Goal: Transaction & Acquisition: Purchase product/service

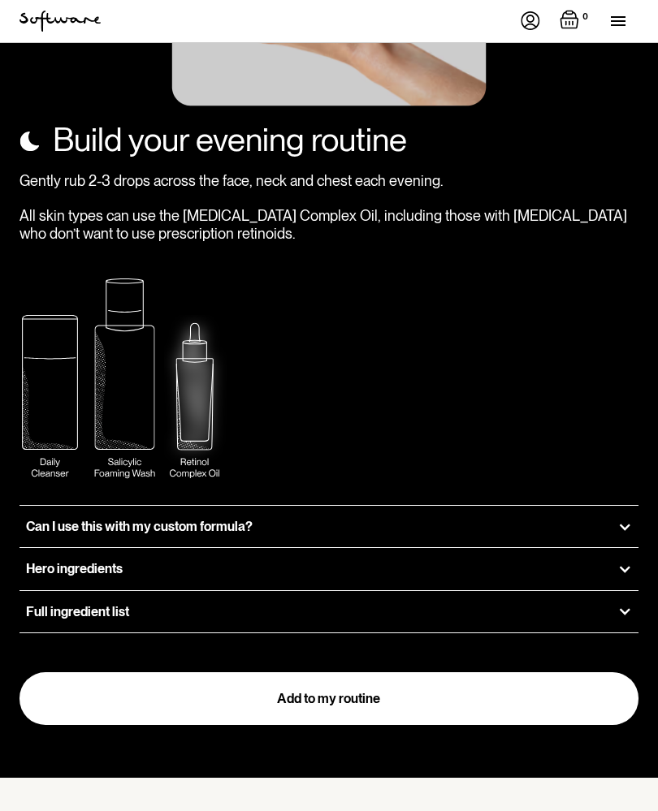
scroll to position [2777, 0]
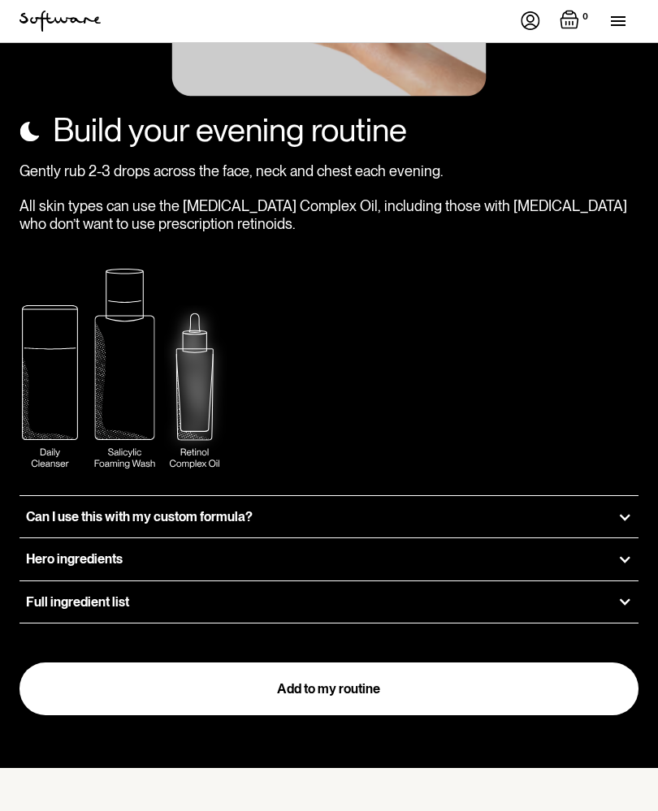
click at [628, 510] on div at bounding box center [624, 517] width 15 height 15
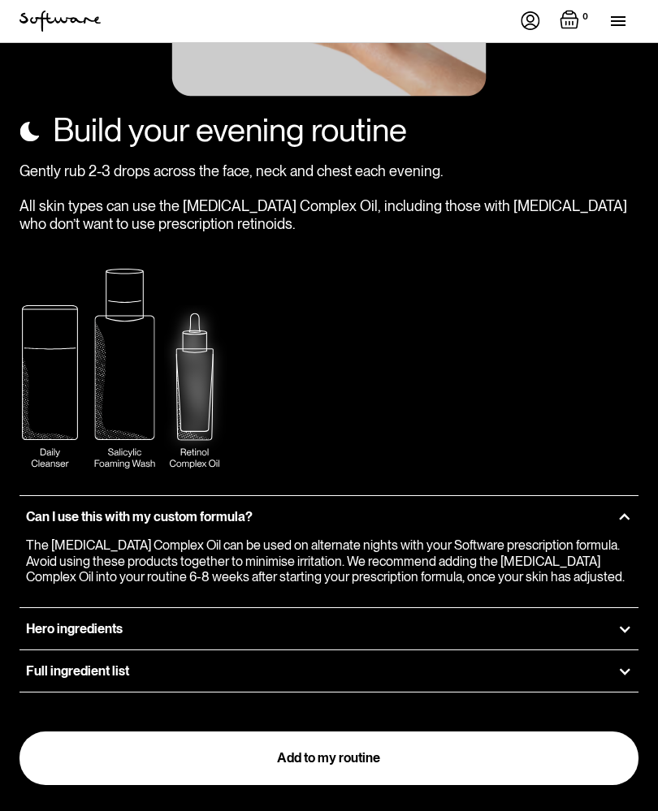
click at [625, 622] on div at bounding box center [624, 629] width 15 height 15
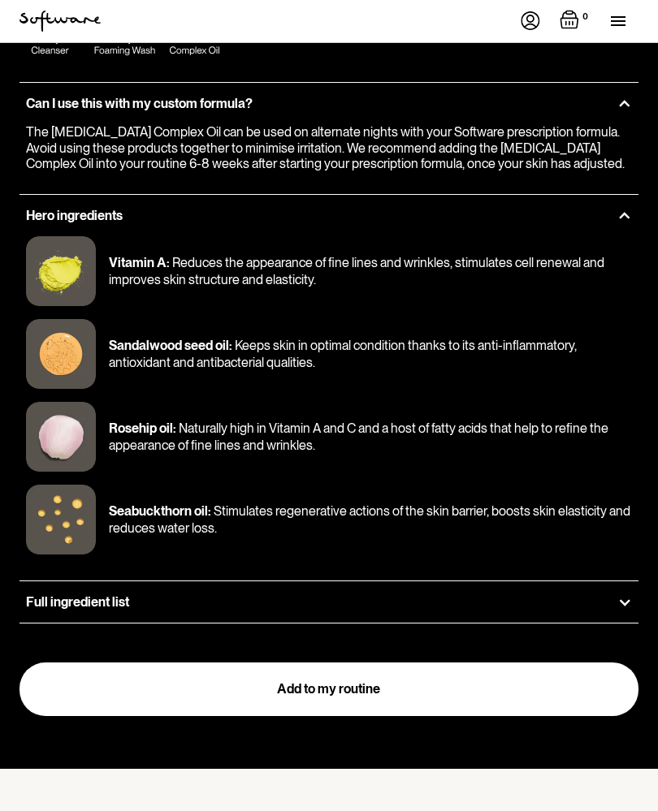
scroll to position [3192, 0]
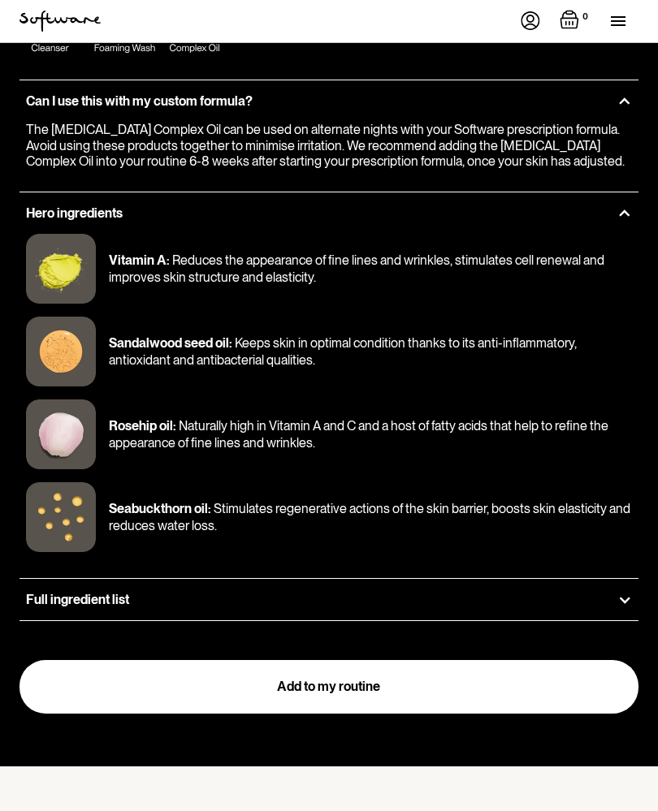
click at [622, 580] on div "Full ingredient list" at bounding box center [328, 600] width 619 height 41
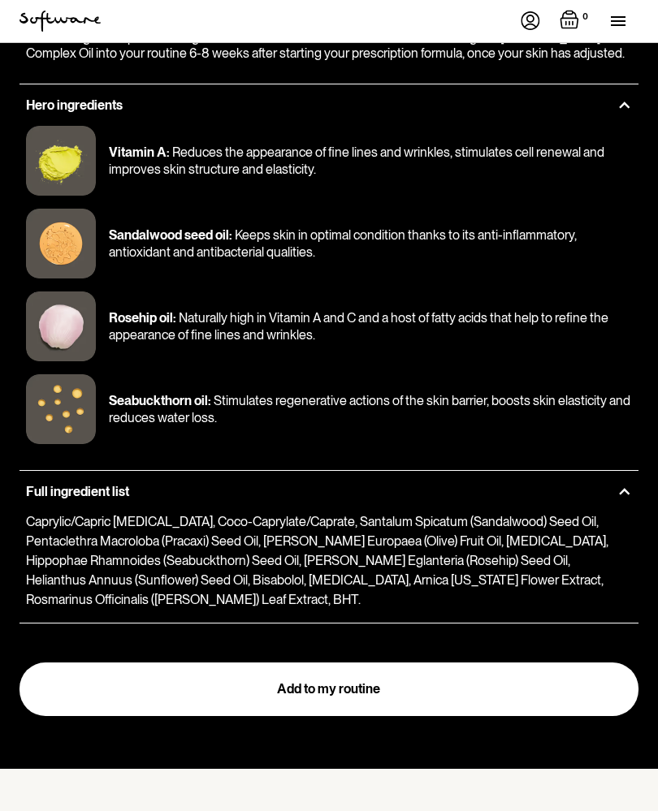
scroll to position [3301, 0]
click at [537, 663] on link "Add to my routine" at bounding box center [328, 690] width 619 height 54
type input "Add to cart"
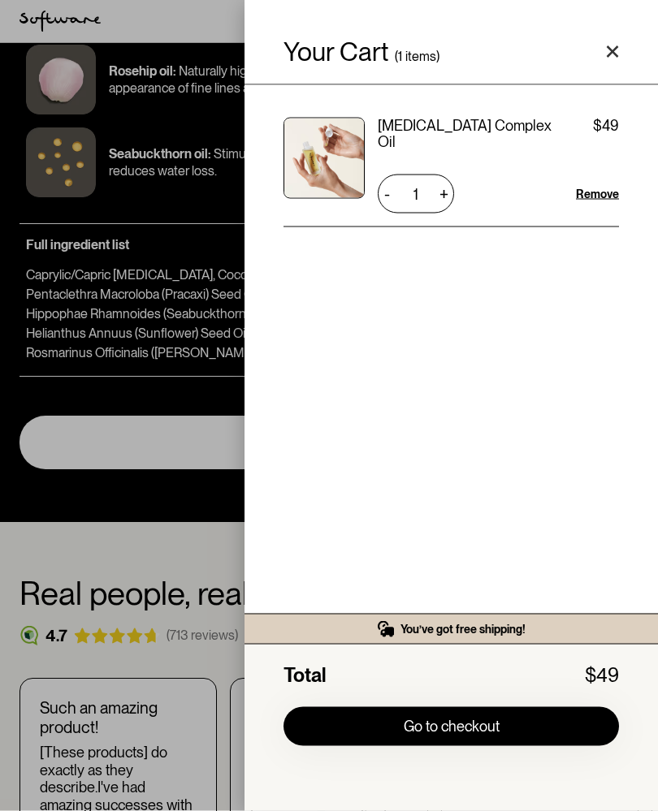
scroll to position [3547, 0]
click at [616, 57] on polygon "Close cart" at bounding box center [613, 52] width 12 height 12
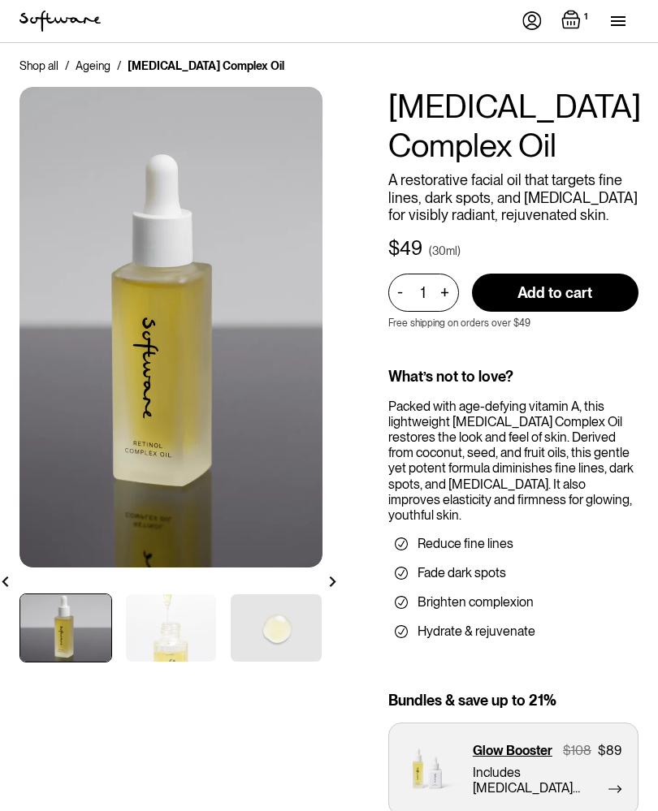
scroll to position [0, 0]
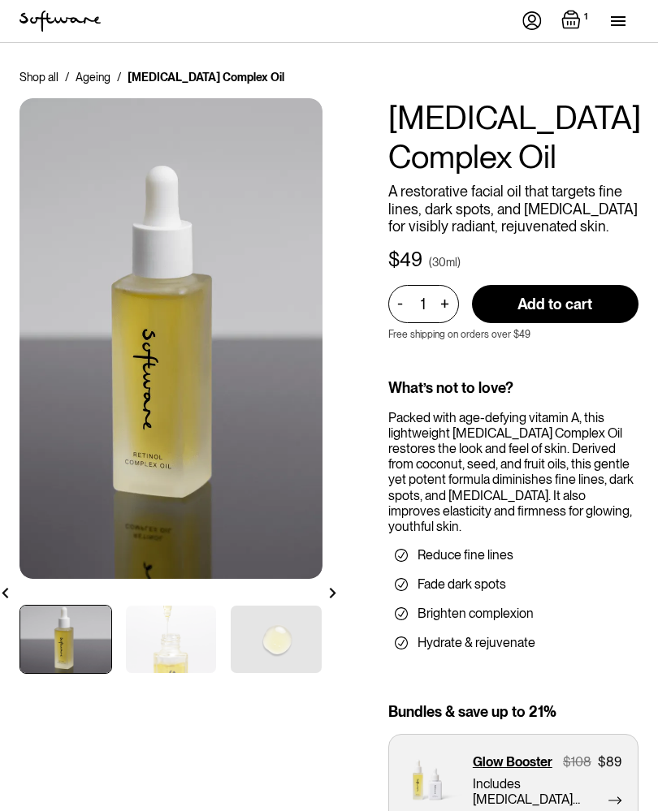
click at [620, 26] on div "menu" at bounding box center [625, 21] width 28 height 42
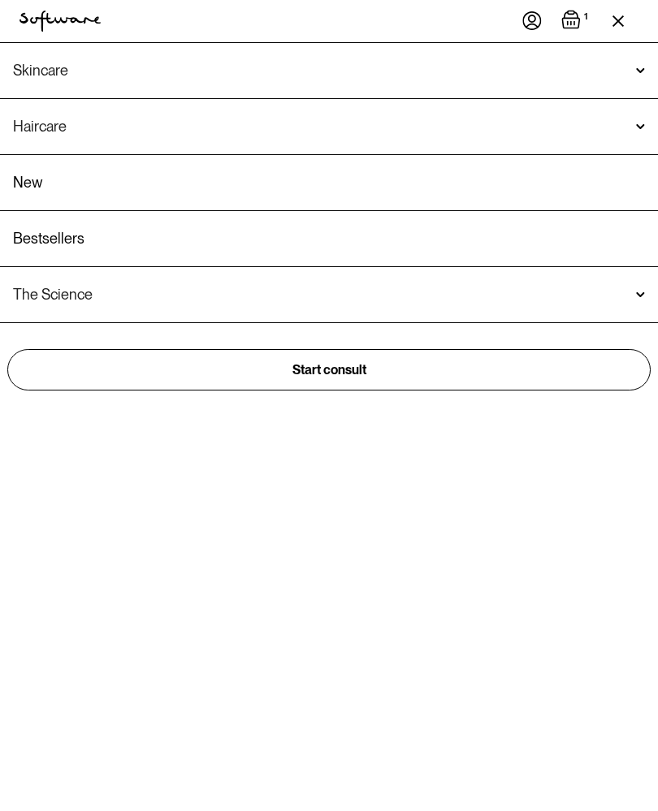
click at [127, 87] on div "Skincare" at bounding box center [329, 70] width 658 height 55
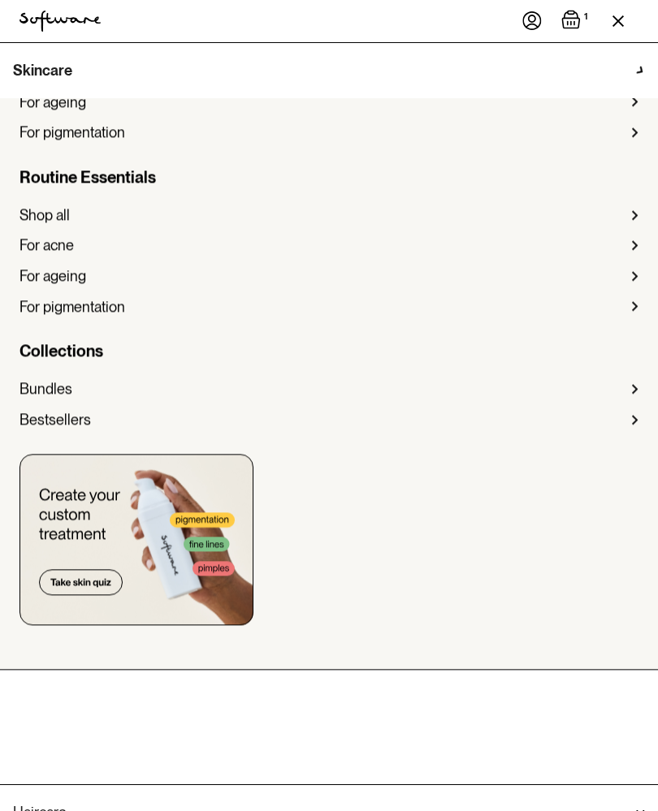
click at [37, 68] on div "Skincare" at bounding box center [42, 71] width 59 height 16
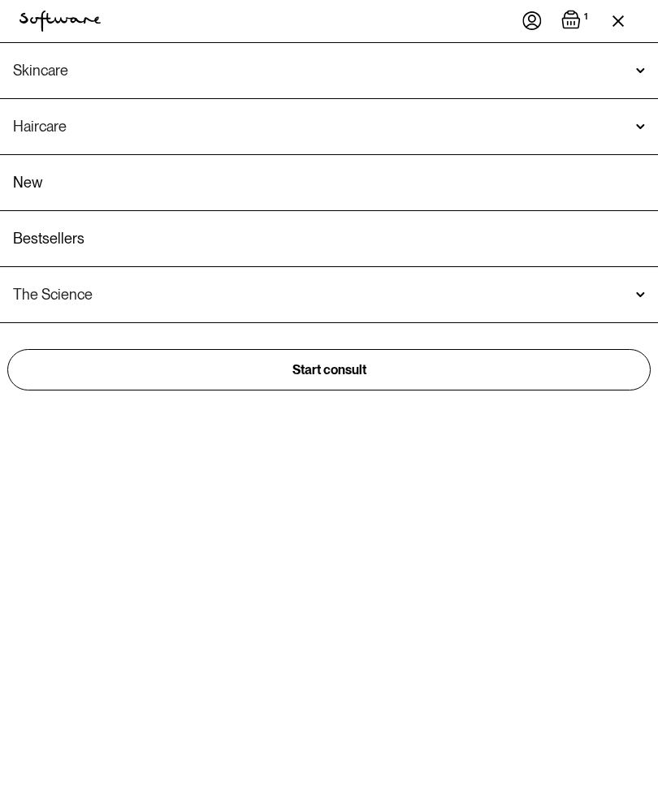
click at [63, 72] on div "Skincare" at bounding box center [40, 71] width 55 height 16
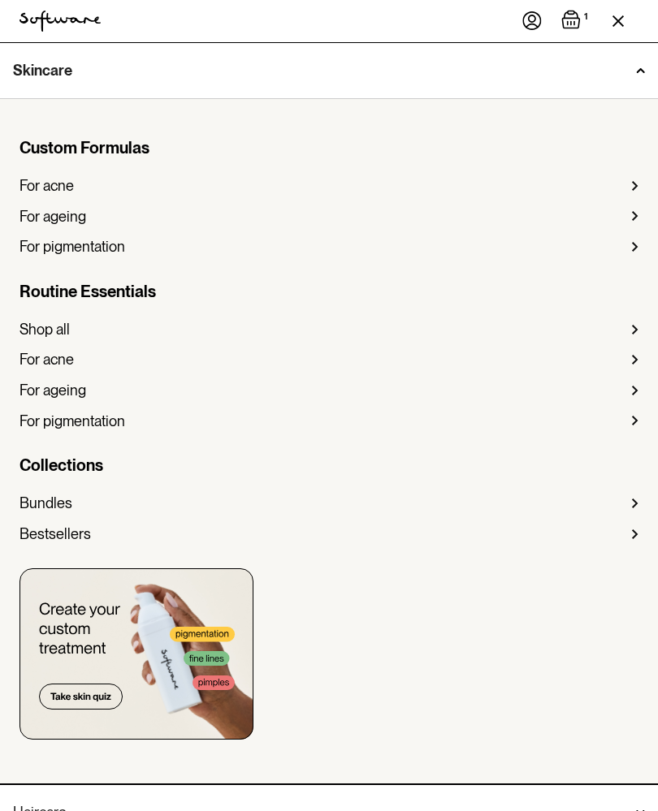
click at [98, 244] on div "For pigmentation" at bounding box center [72, 247] width 106 height 18
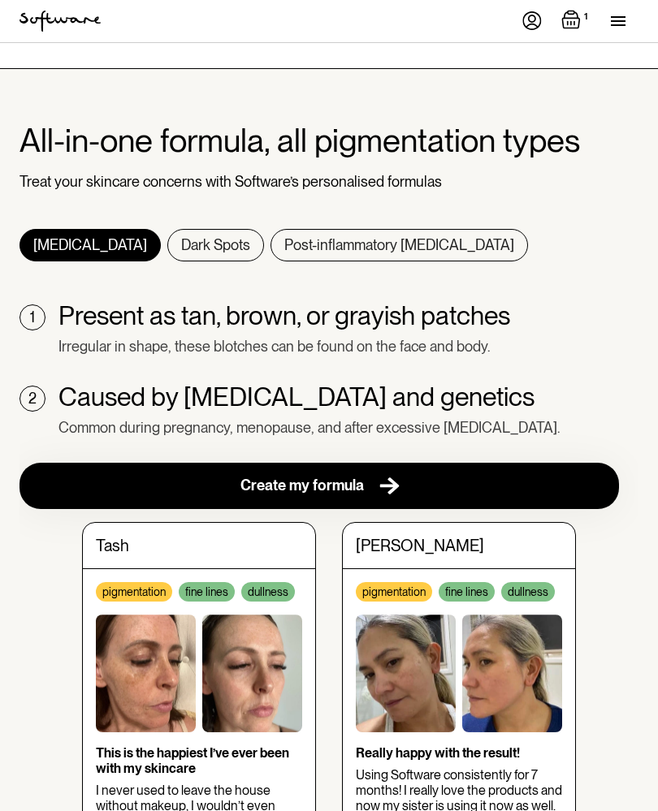
scroll to position [655, 0]
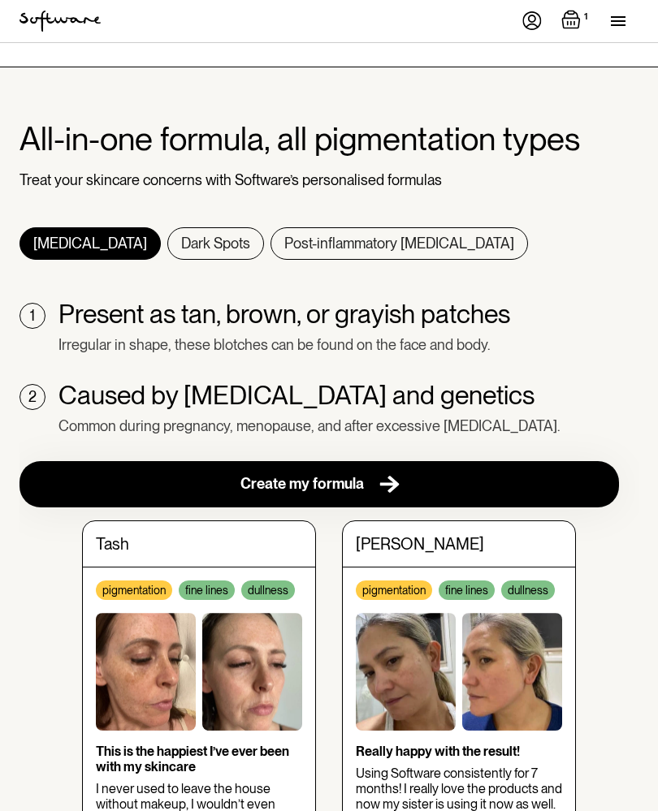
click at [181, 235] on div "Dark Spots" at bounding box center [215, 244] width 69 height 18
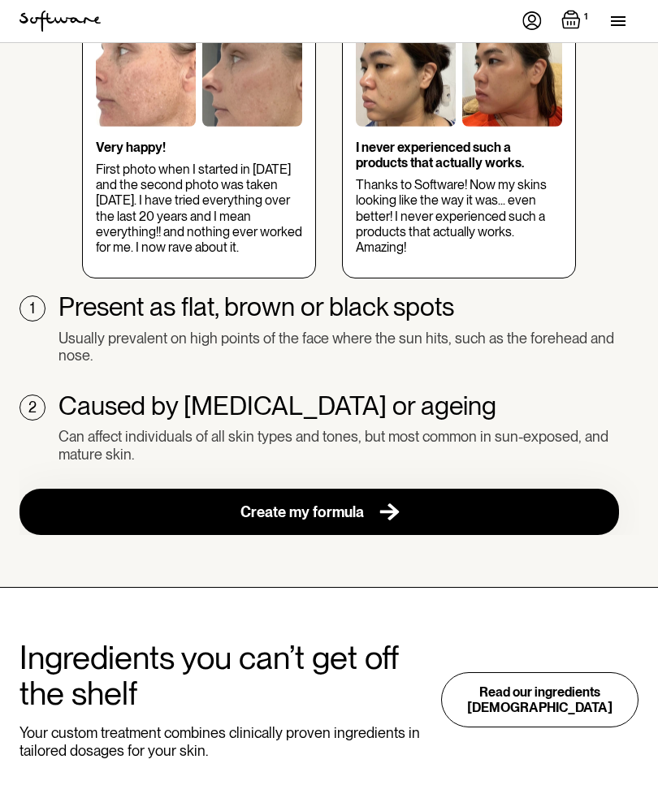
scroll to position [1038, 0]
click at [460, 498] on link "Create my formula" at bounding box center [318, 512] width 599 height 46
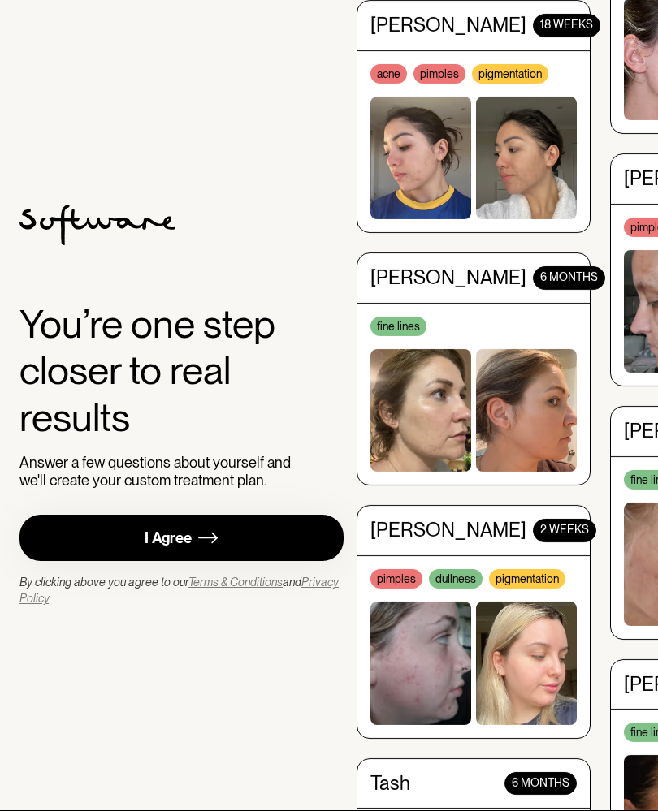
click at [232, 551] on link "I Agree" at bounding box center [181, 538] width 324 height 46
click at [546, 519] on div "2 WEEKS" at bounding box center [564, 531] width 63 height 24
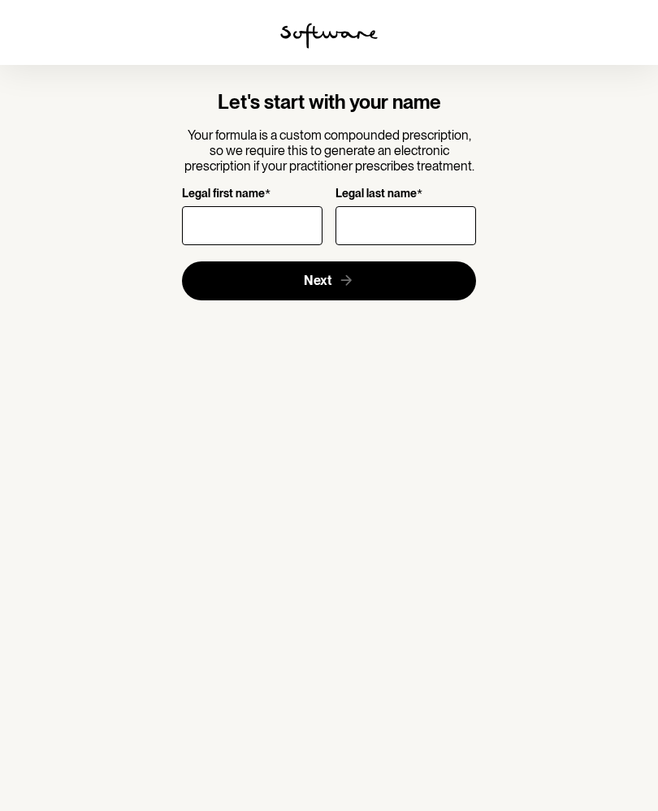
click at [231, 225] on input "Legal first name *" at bounding box center [252, 225] width 140 height 39
type input "Mary"
click at [378, 237] on input "Legal last name *" at bounding box center [405, 225] width 140 height 39
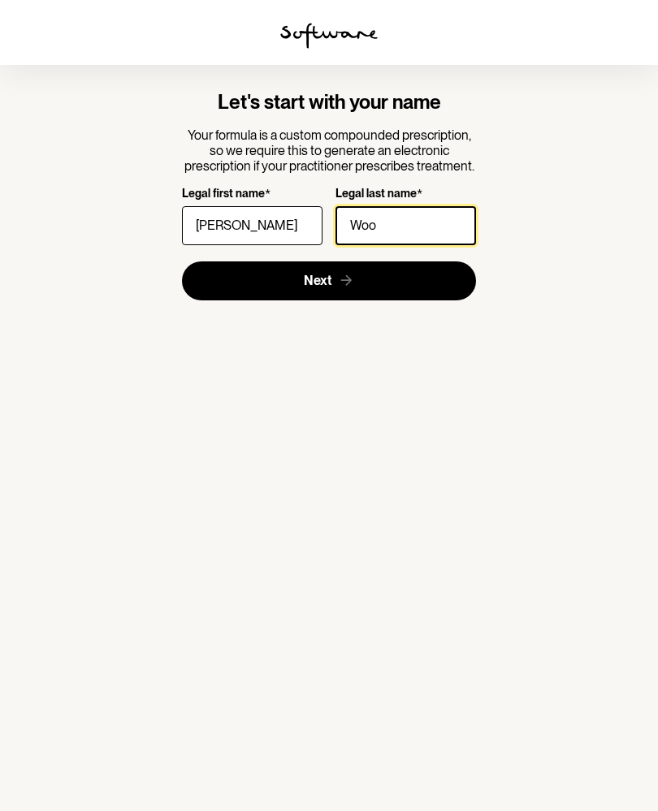
type input "Wood"
click at [336, 288] on button "Next" at bounding box center [329, 280] width 295 height 39
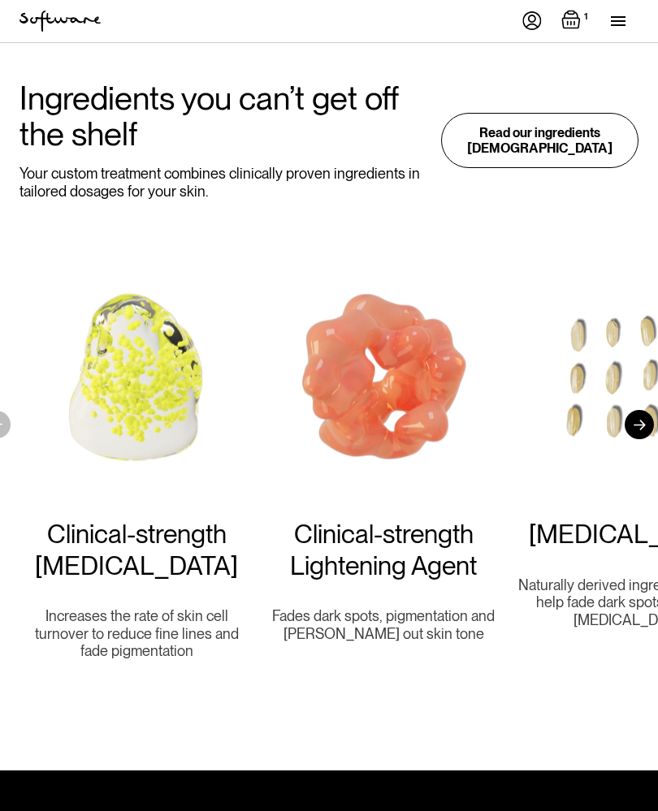
scroll to position [1658, 0]
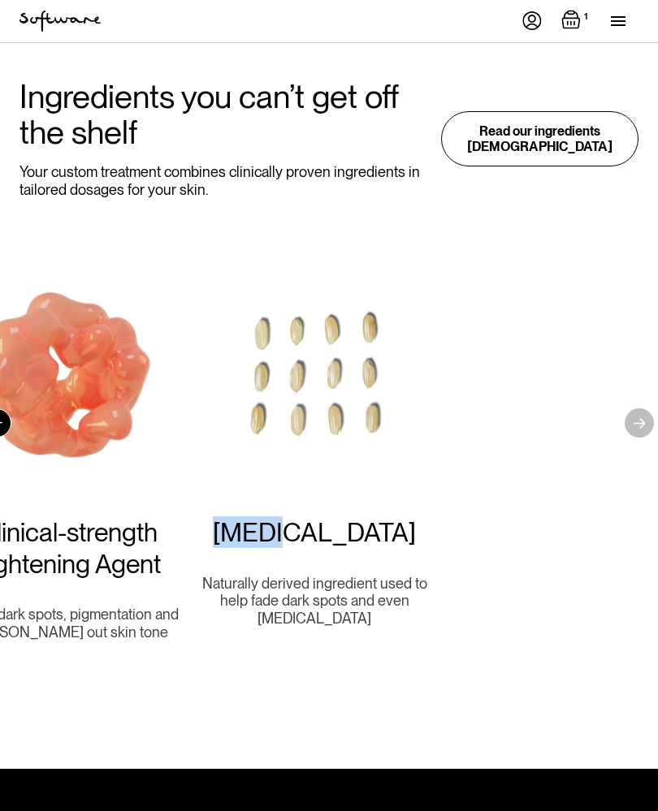
click at [432, 505] on div "Clinical-strength [MEDICAL_DATA] Increases the rate of skin cell turnover to re…" at bounding box center [328, 458] width 619 height 440
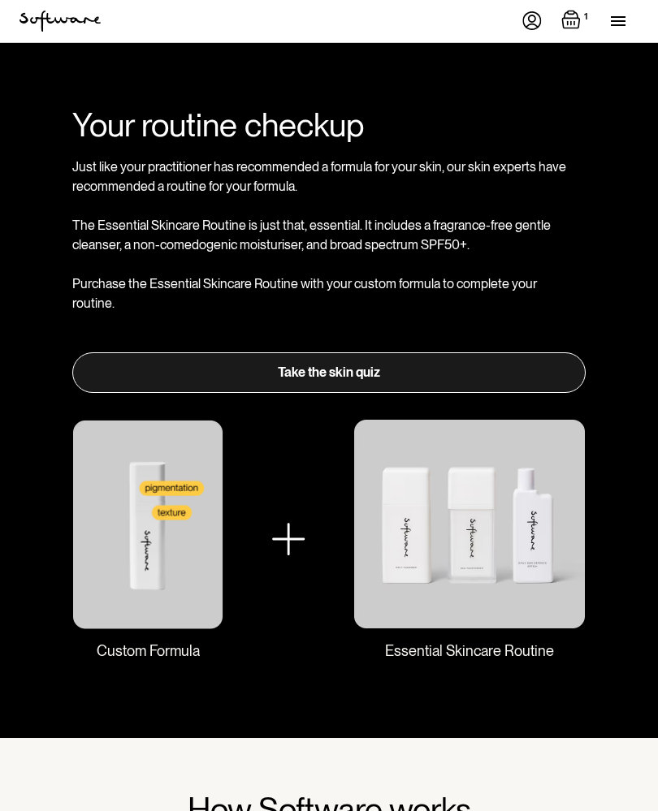
scroll to position [2400, 0]
click at [495, 479] on img at bounding box center [469, 524] width 232 height 210
click at [533, 525] on img at bounding box center [469, 524] width 232 height 210
click at [503, 564] on img at bounding box center [469, 524] width 232 height 210
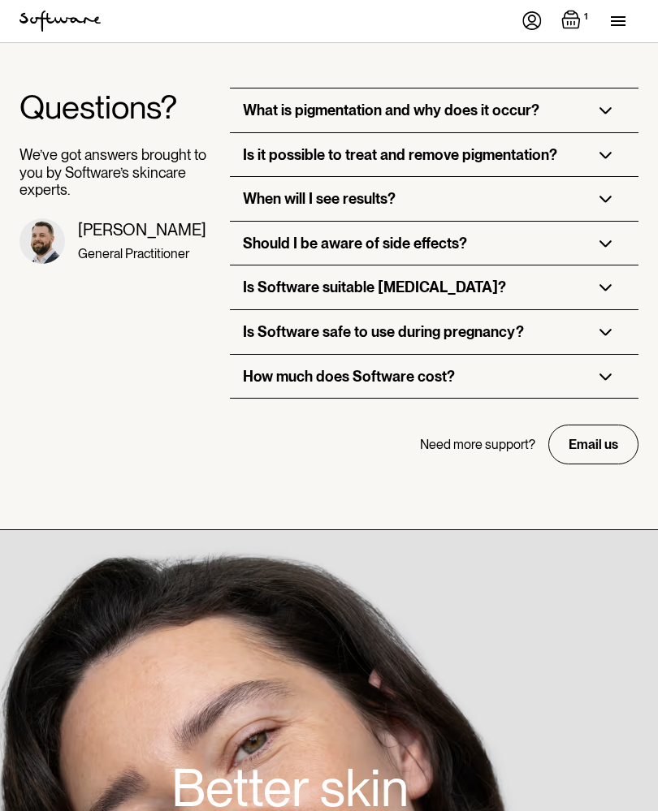
scroll to position [5838, 0]
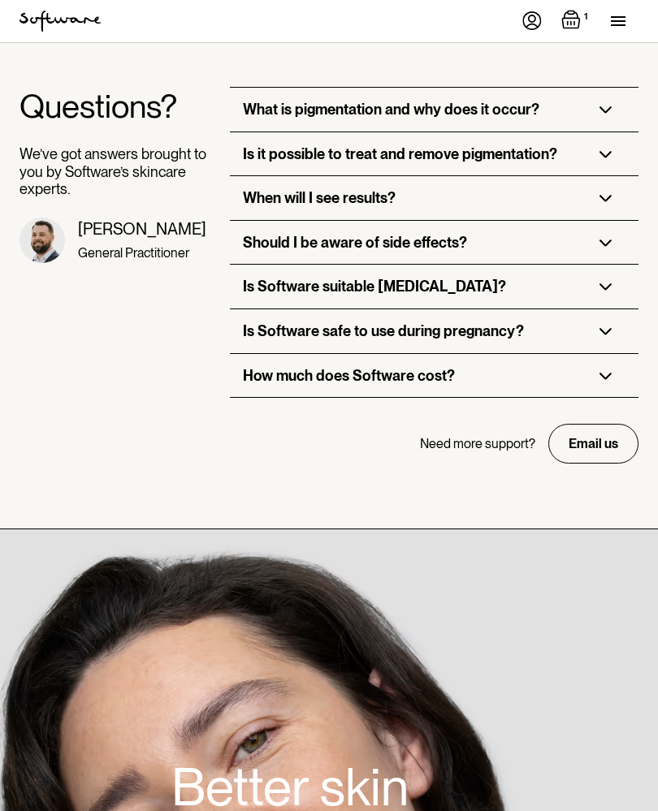
click at [598, 355] on div "How much does Software cost?" at bounding box center [434, 377] width 408 height 44
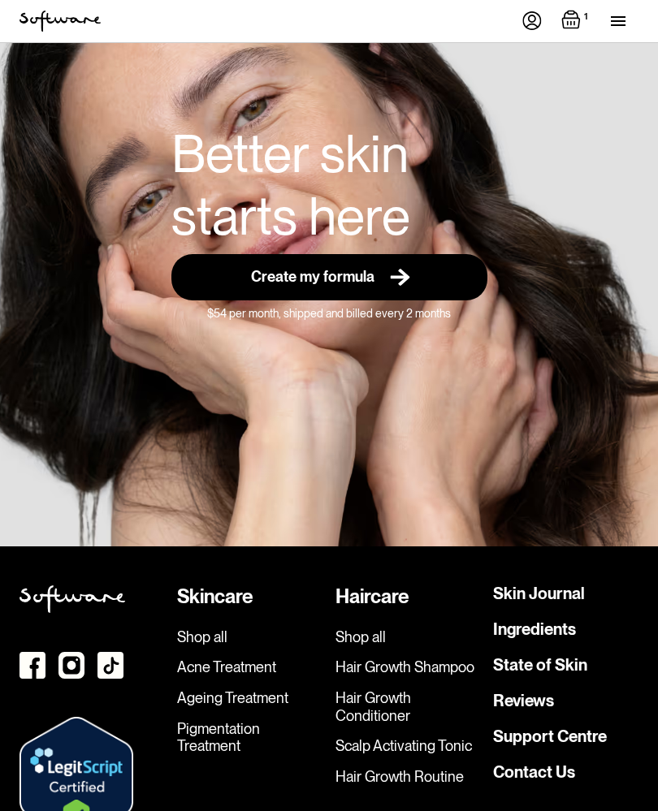
scroll to position [6602, 0]
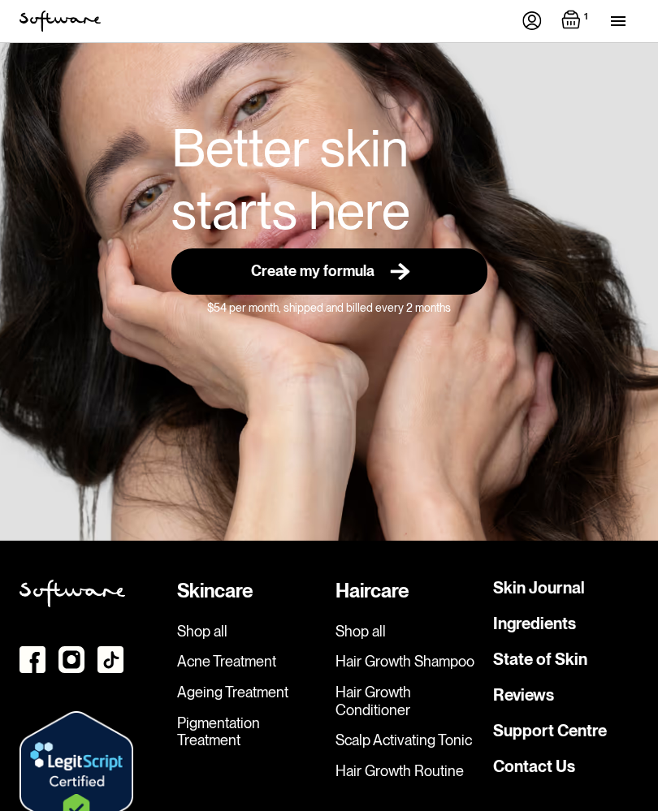
click at [205, 623] on link "Shop all" at bounding box center [249, 632] width 145 height 18
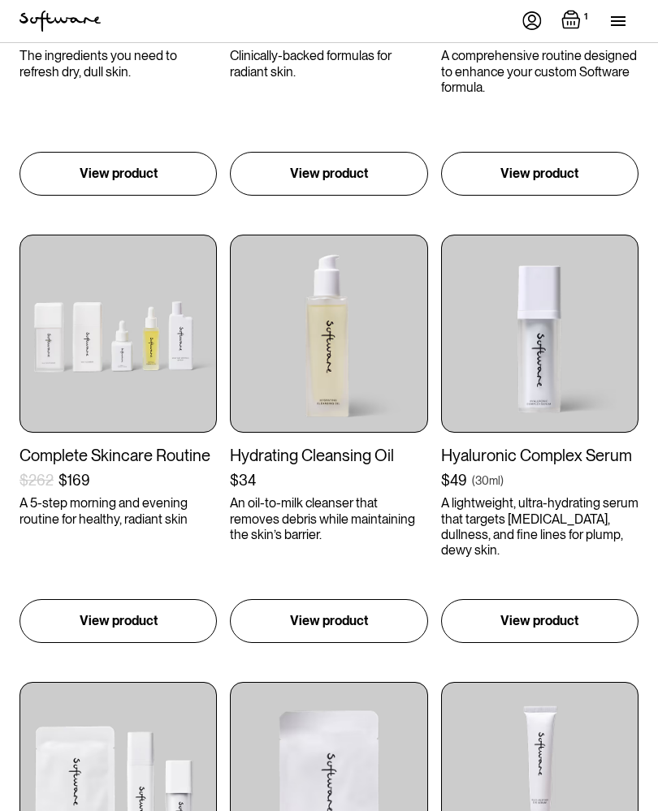
scroll to position [583, 0]
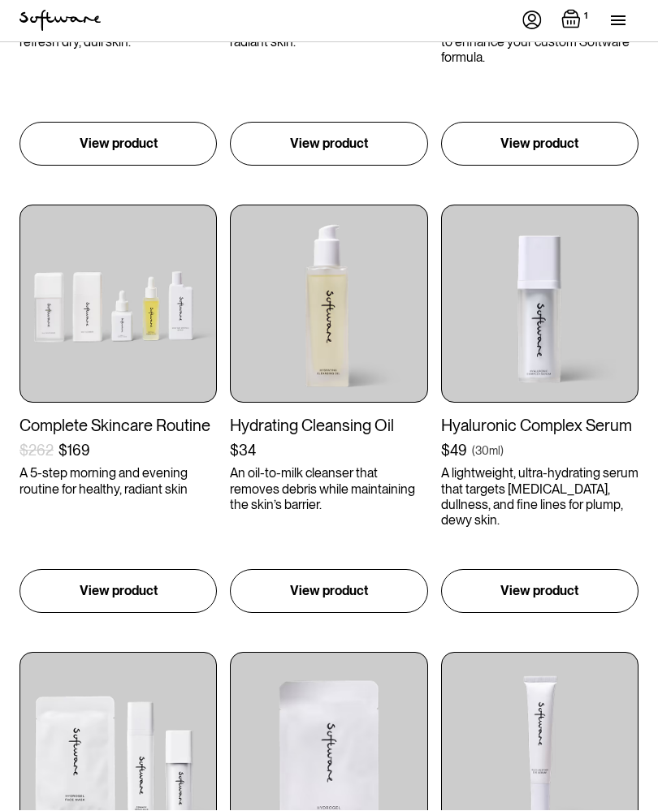
click at [126, 469] on p "A 5-step morning and evening routine for healthy, radiant skin" at bounding box center [117, 481] width 197 height 31
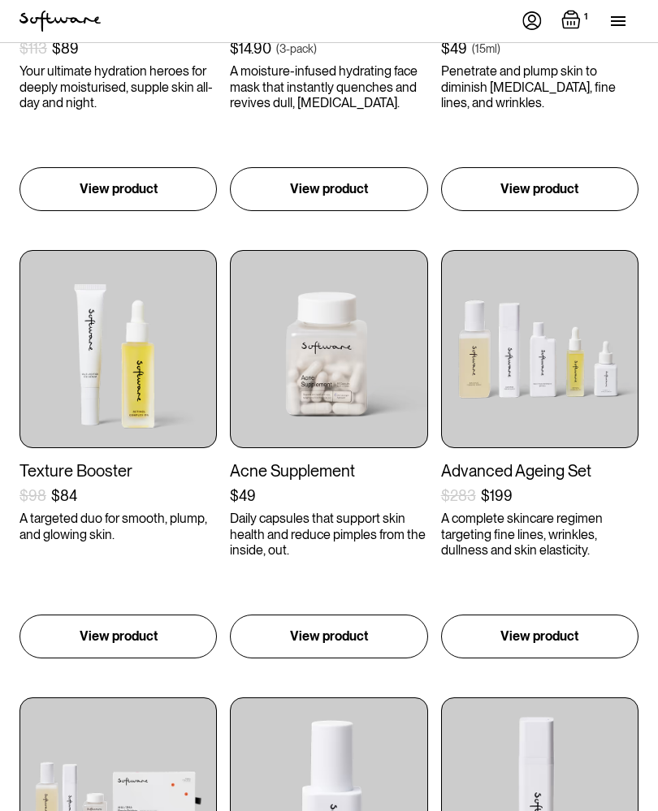
scroll to position [1433, 0]
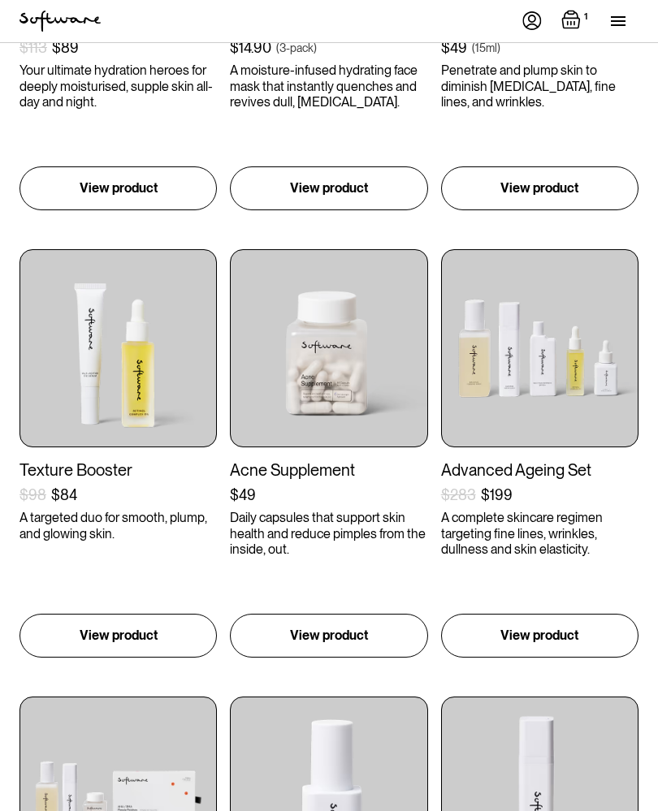
click at [547, 535] on p "A complete skincare regimen targeting fine lines, wrinkles, dullness and skin e…" at bounding box center [539, 534] width 197 height 47
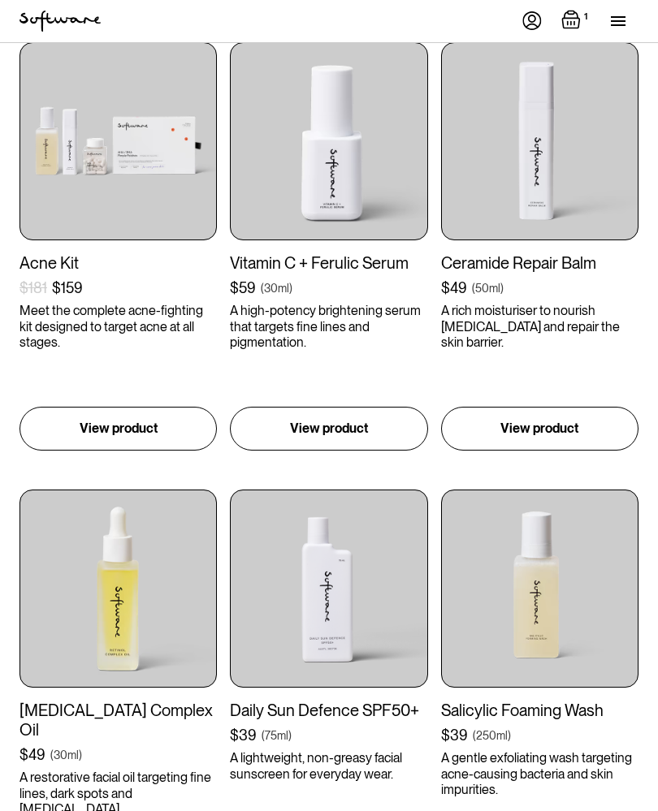
scroll to position [2114, 0]
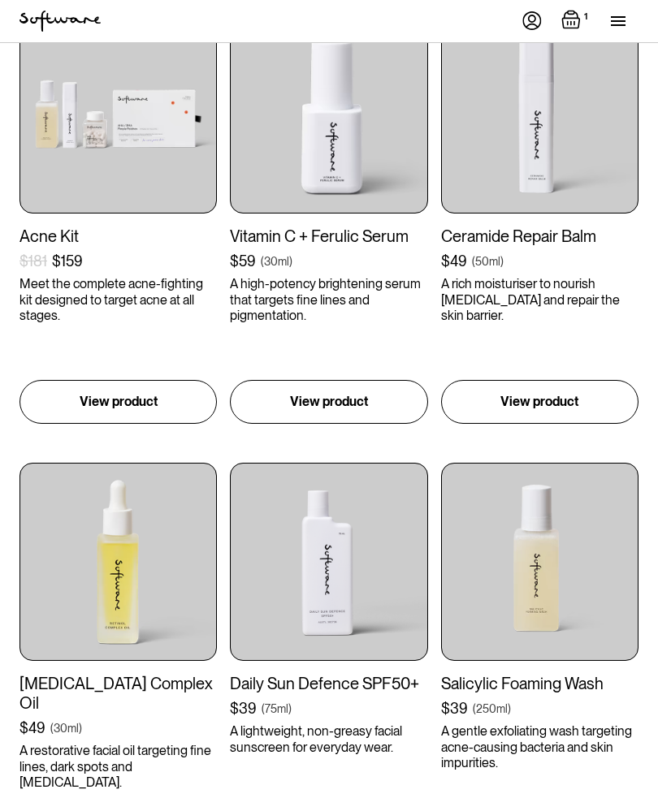
click at [304, 277] on p "A high-potency brightening serum that targets fine lines and pigmentation." at bounding box center [328, 300] width 197 height 47
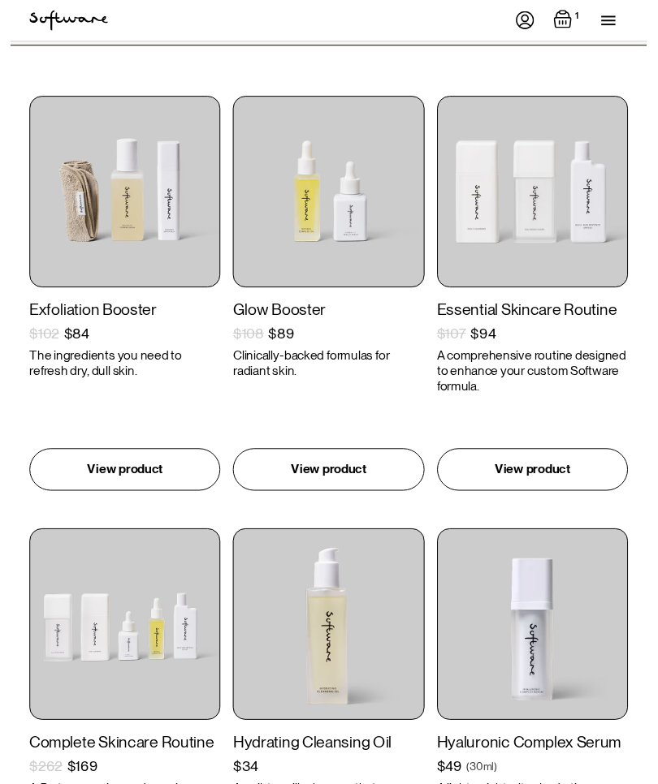
scroll to position [0, 0]
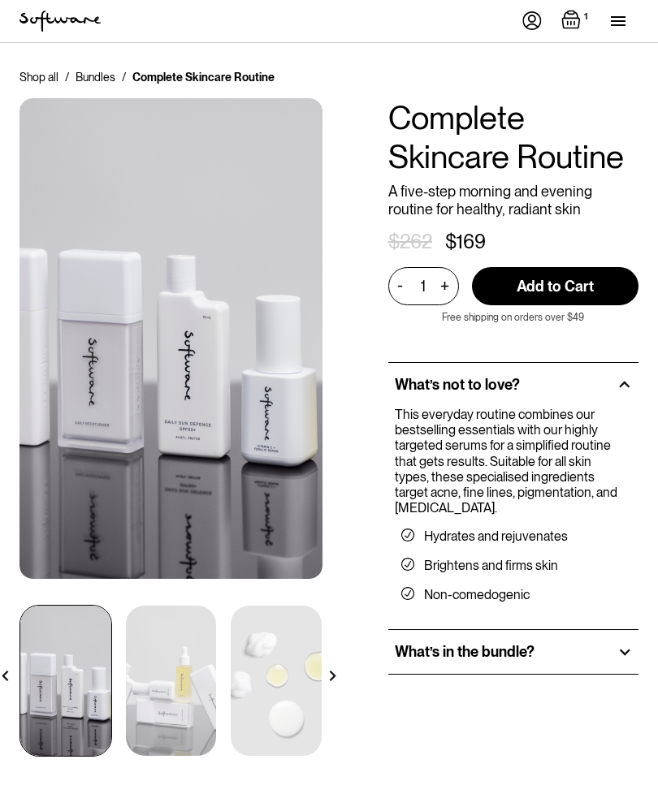
click at [599, 650] on div "What’s in the bundle?" at bounding box center [513, 652] width 250 height 44
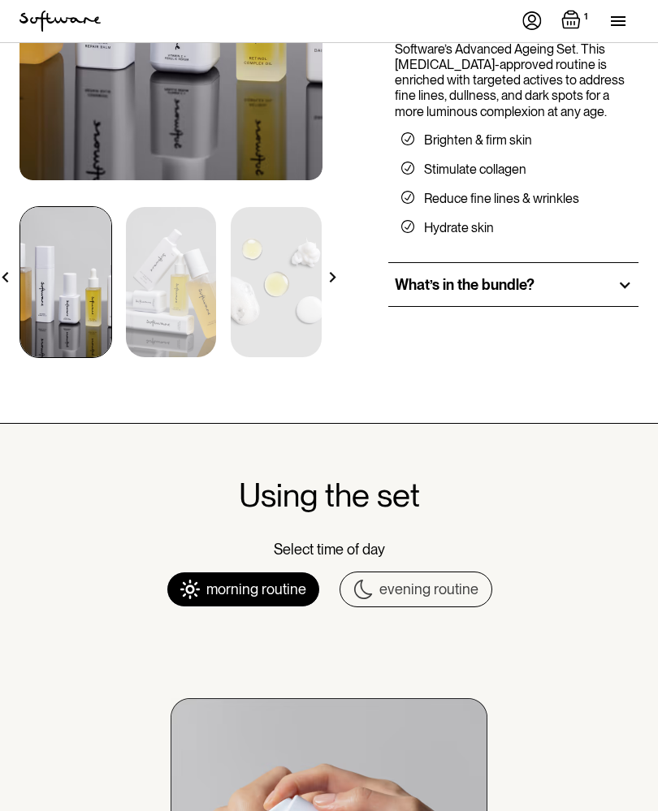
click at [630, 288] on div at bounding box center [624, 286] width 15 height 15
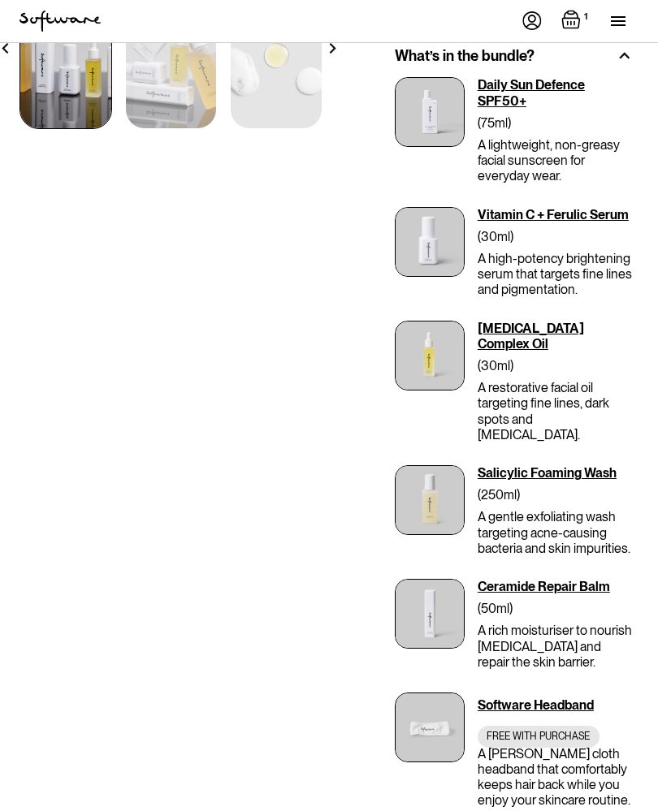
scroll to position [627, 0]
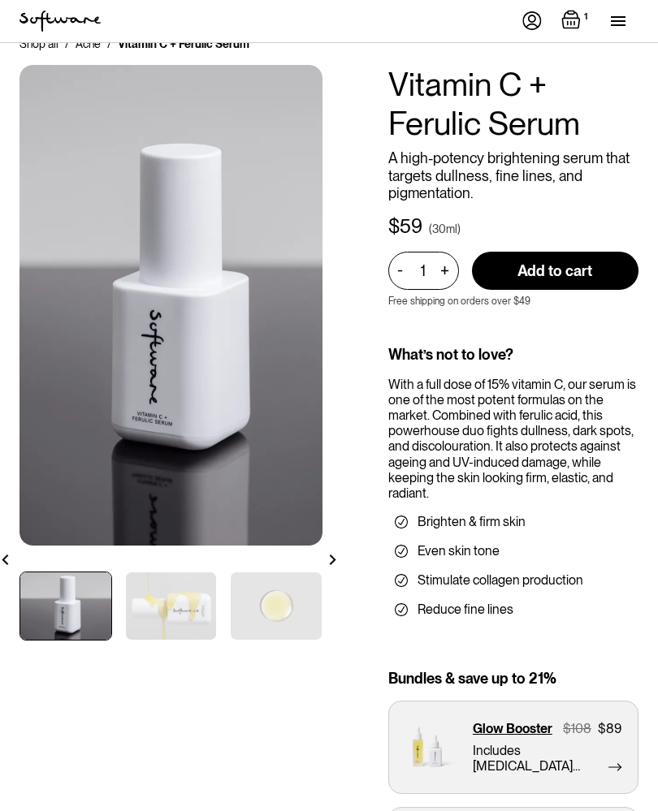
scroll to position [32, 0]
